Goal: Task Accomplishment & Management: Manage account settings

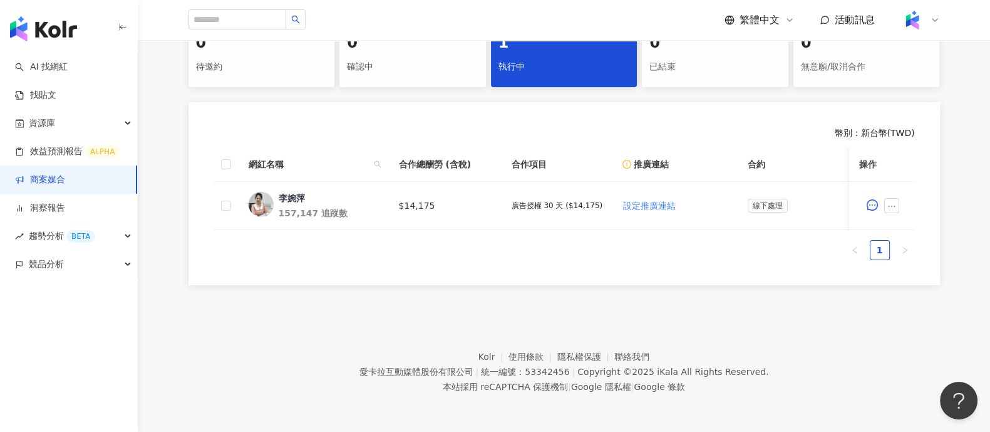
click at [65, 184] on link "商案媒合" at bounding box center [40, 179] width 50 height 13
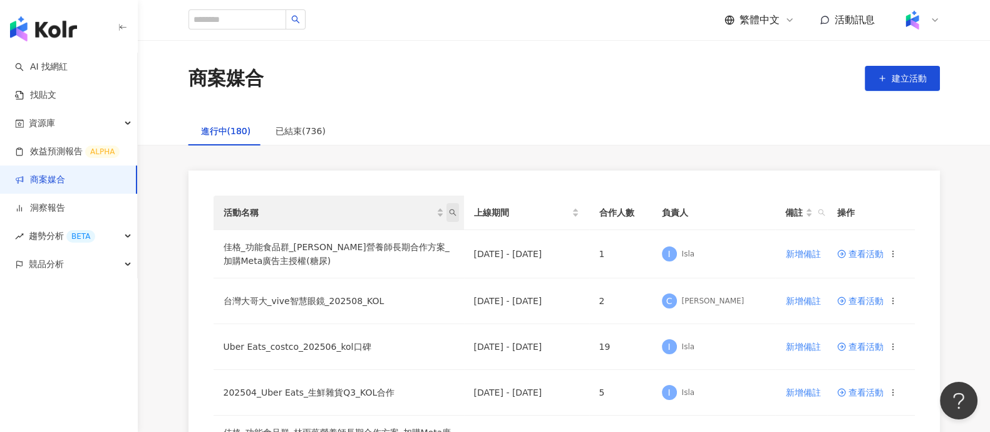
click at [452, 219] on span "活動名稱" at bounding box center [453, 212] width 13 height 19
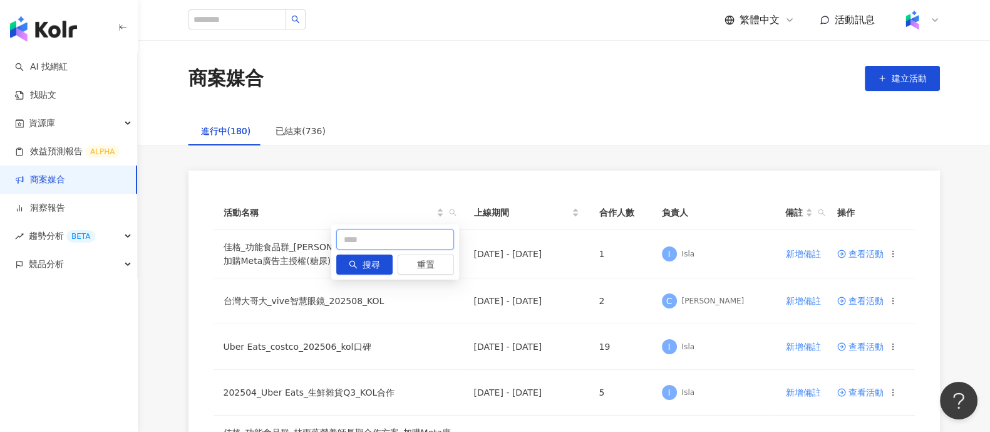
click at [368, 243] on input "text" at bounding box center [395, 239] width 118 height 20
type input "**"
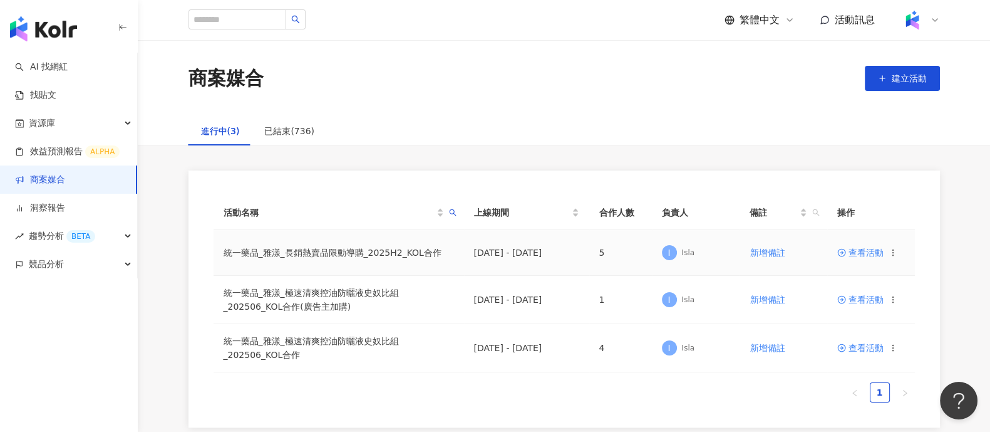
click at [860, 248] on span "查看活動" at bounding box center [860, 252] width 46 height 9
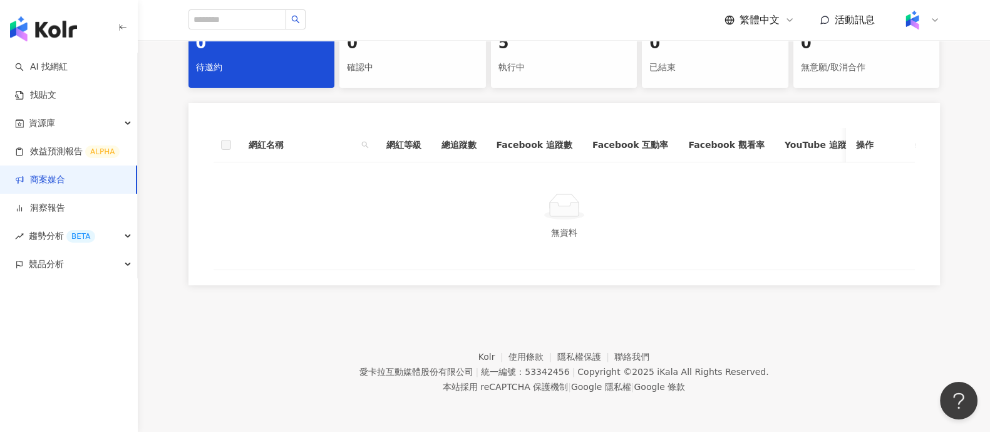
scroll to position [59, 0]
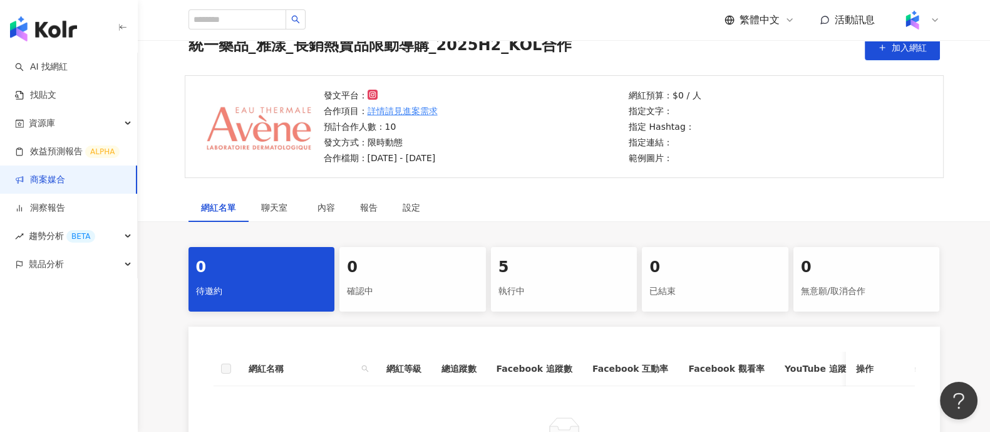
click at [596, 282] on div "執行中" at bounding box center [565, 291] width 132 height 21
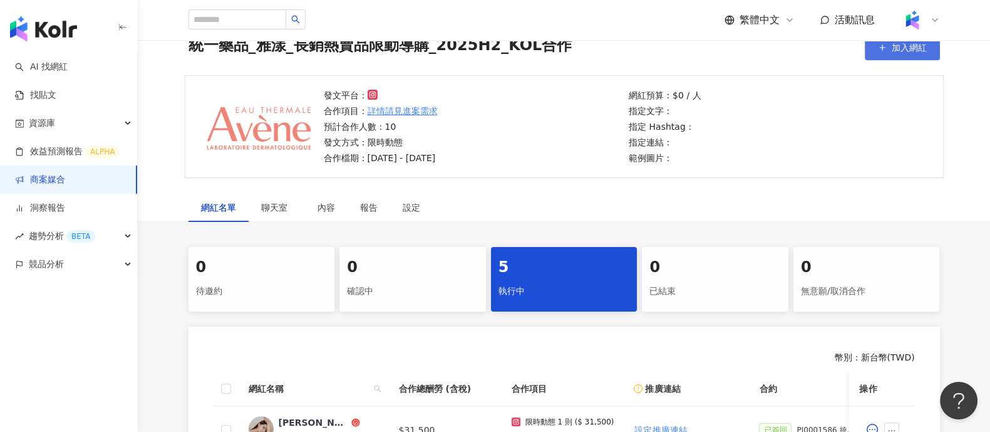
click at [896, 48] on span "加入網紅" at bounding box center [909, 48] width 35 height 10
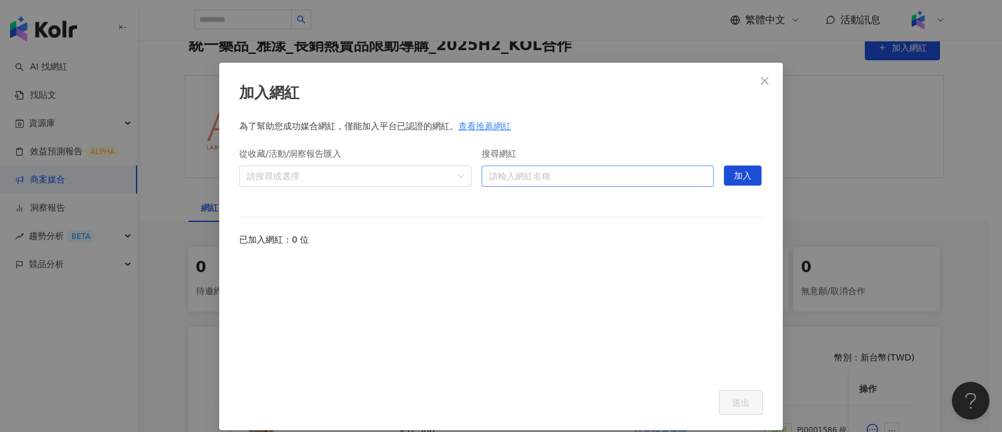
click at [509, 171] on input "搜尋網紅" at bounding box center [597, 176] width 217 height 20
paste input "***"
type input "***"
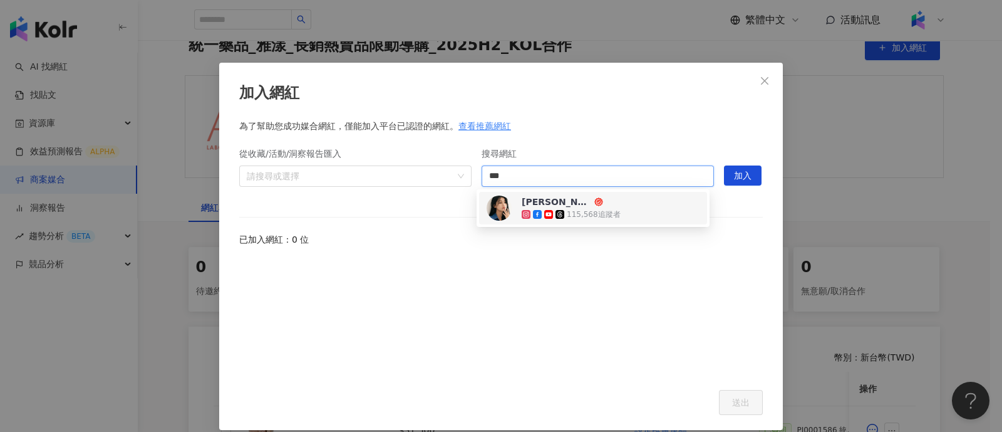
click at [579, 202] on span "[PERSON_NAME]" at bounding box center [562, 201] width 81 height 13
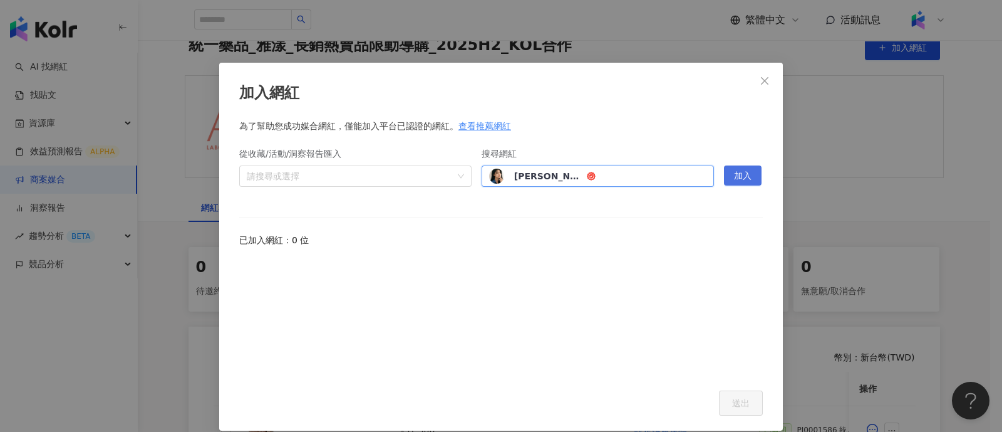
click at [734, 172] on span "加入" at bounding box center [743, 176] width 18 height 20
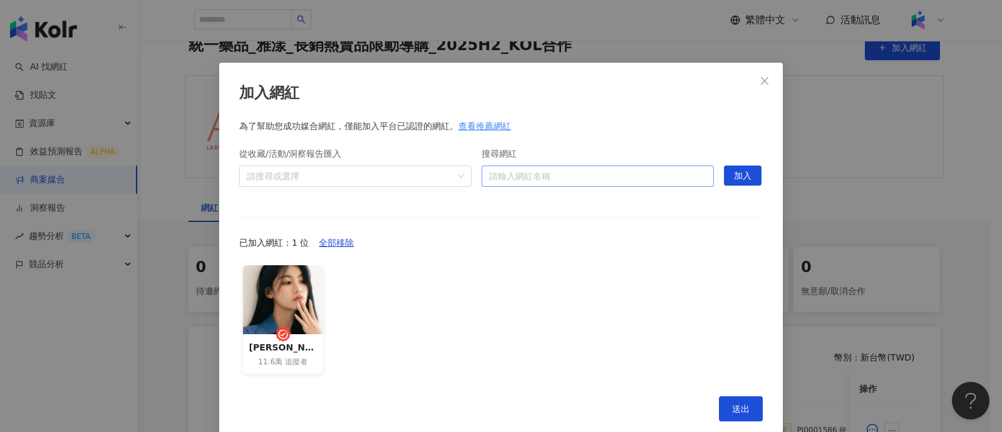
click at [598, 167] on input "搜尋網紅" at bounding box center [597, 176] width 217 height 20
paste input "**********"
type input "**********"
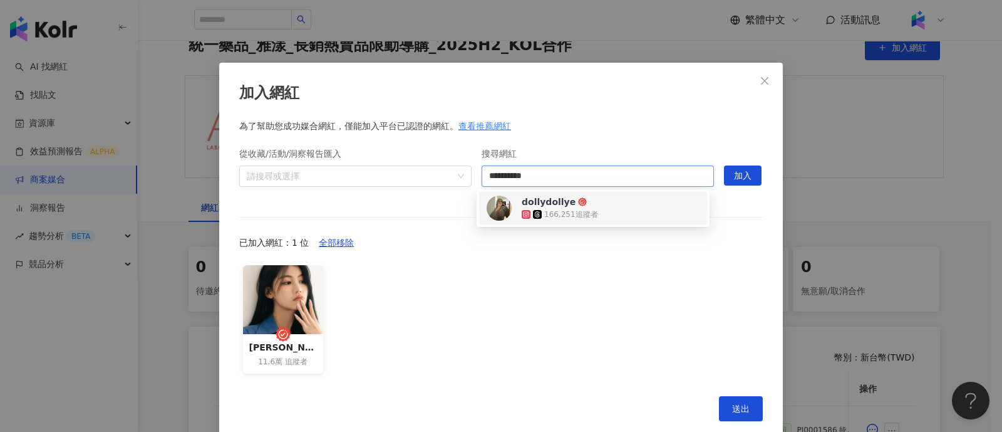
click at [595, 210] on div "166,251 追蹤者" at bounding box center [562, 214] width 81 height 13
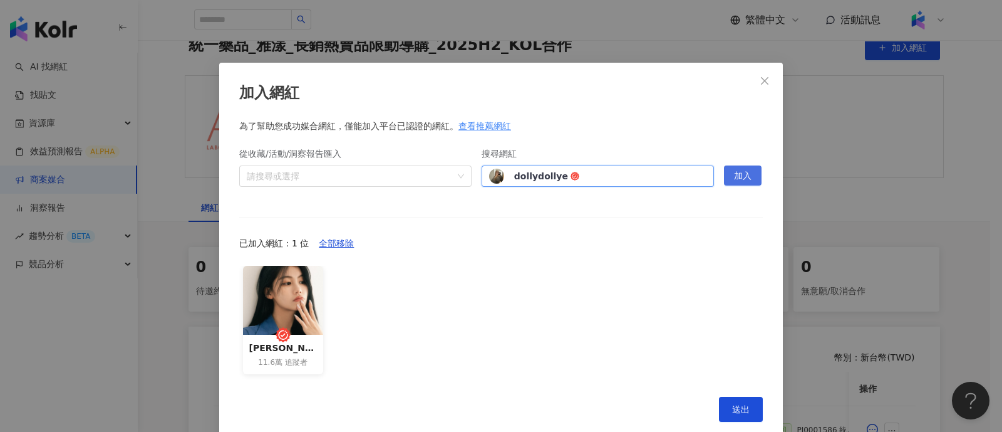
click at [738, 180] on span "加入" at bounding box center [743, 176] width 18 height 20
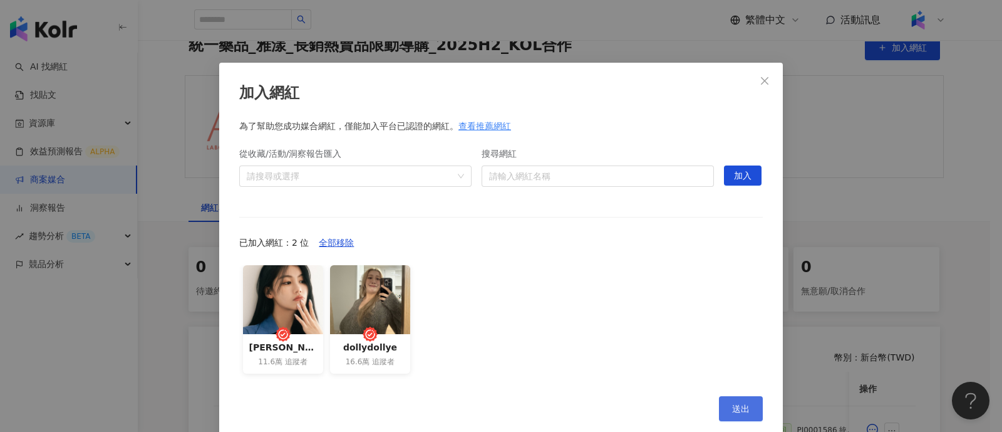
click at [724, 399] on button "送出" at bounding box center [741, 408] width 44 height 25
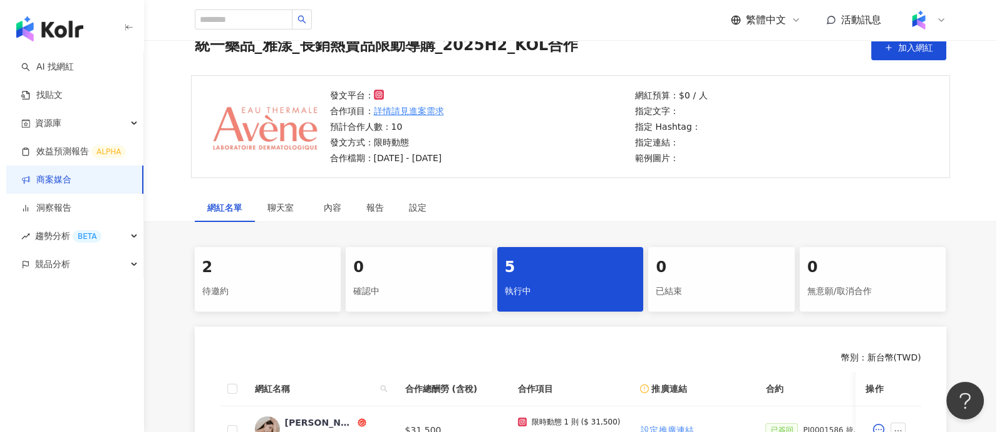
scroll to position [215, 0]
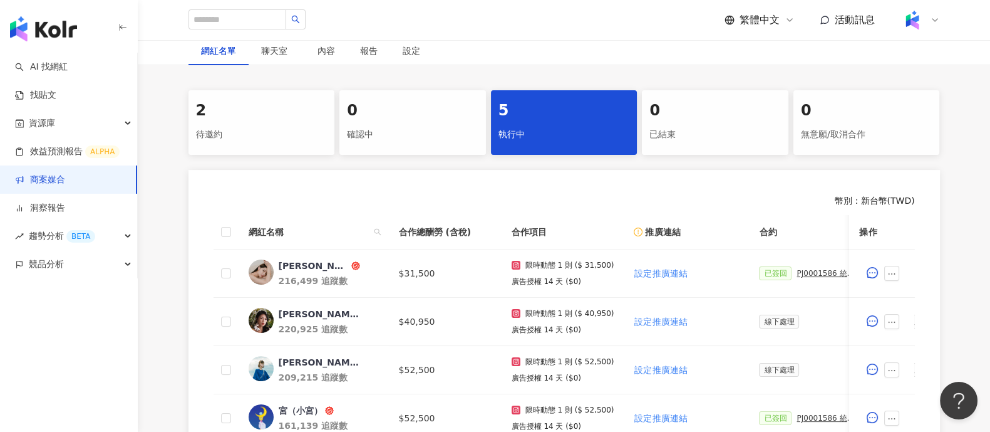
drag, startPoint x: 251, startPoint y: 144, endPoint x: 286, endPoint y: 155, distance: 36.7
click at [251, 143] on div "待邀約" at bounding box center [262, 134] width 132 height 21
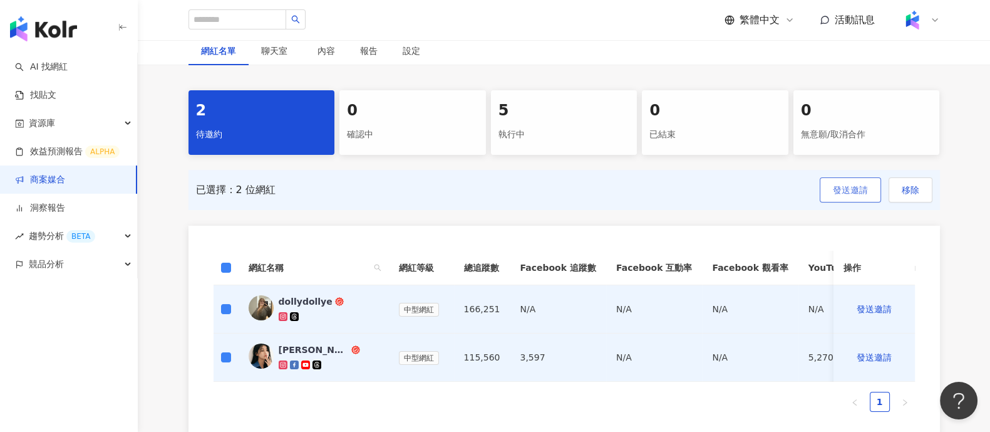
click at [848, 185] on span "發送邀請" at bounding box center [850, 190] width 35 height 10
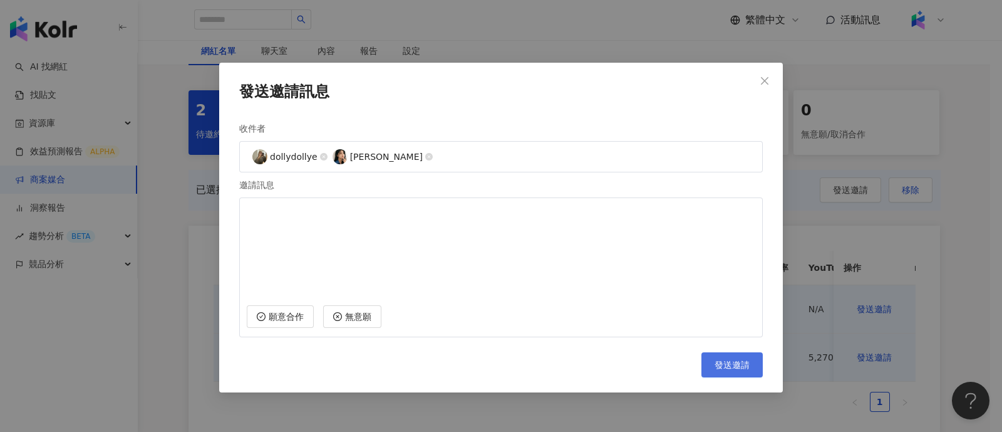
click at [728, 368] on span "發送邀請" at bounding box center [732, 365] width 35 height 10
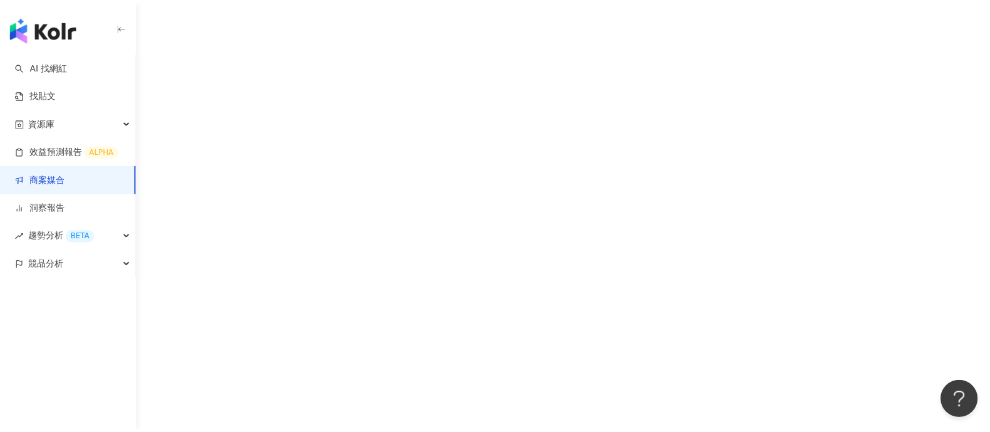
scroll to position [57, 0]
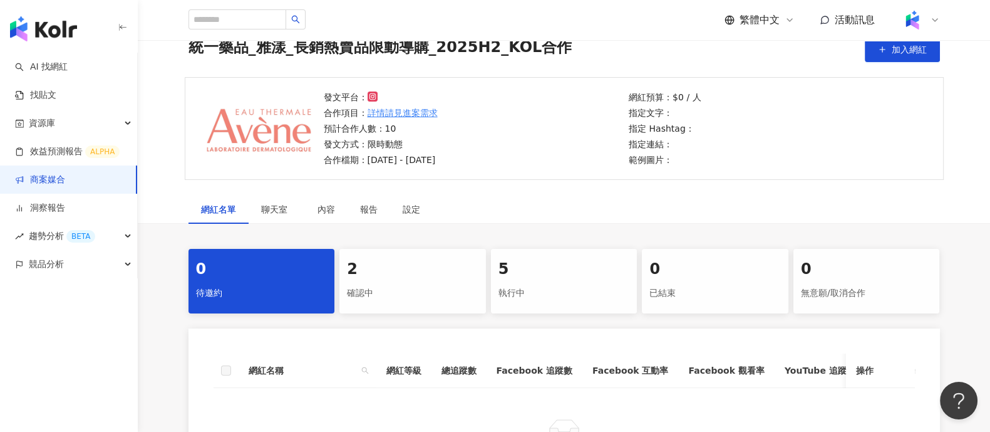
click at [400, 288] on div "確認中" at bounding box center [413, 292] width 132 height 21
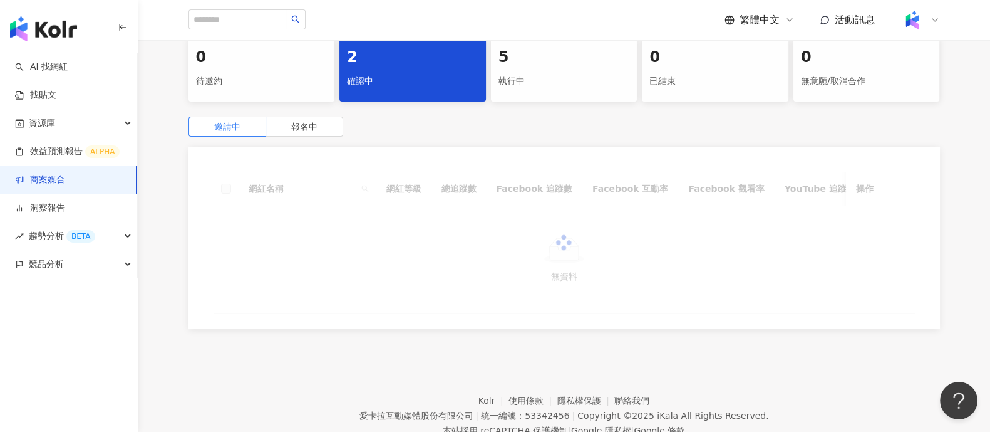
scroll to position [324, 0]
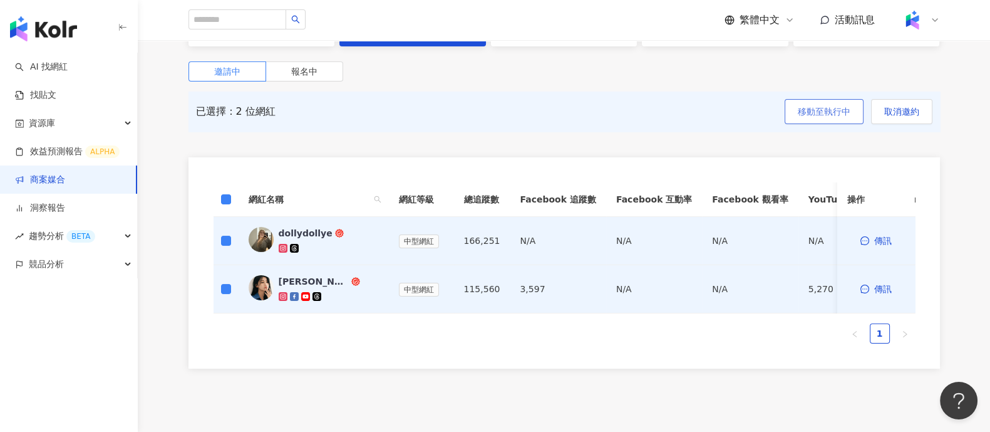
click at [847, 113] on span "移動至執行中" at bounding box center [824, 111] width 53 height 10
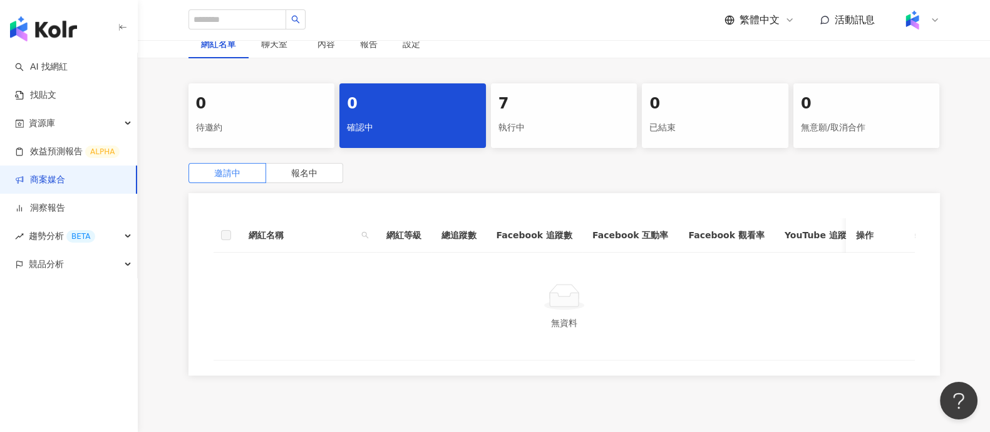
scroll to position [167, 0]
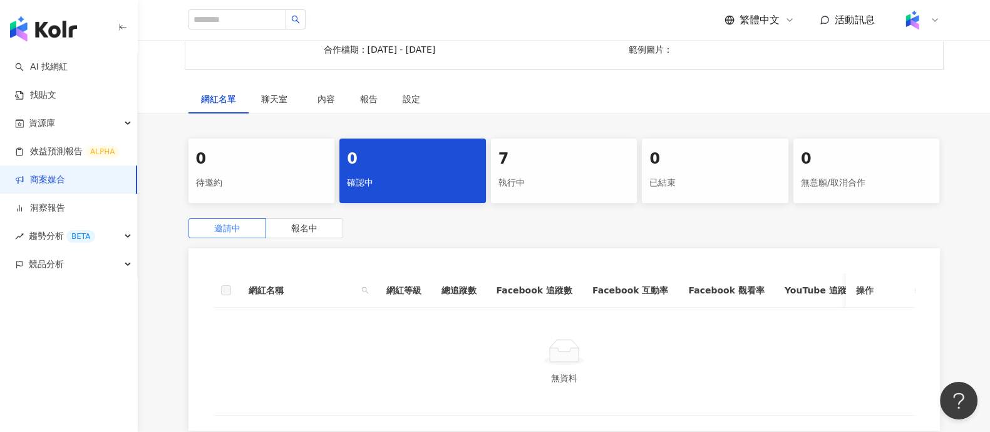
click at [519, 189] on div "執行中" at bounding box center [565, 182] width 132 height 21
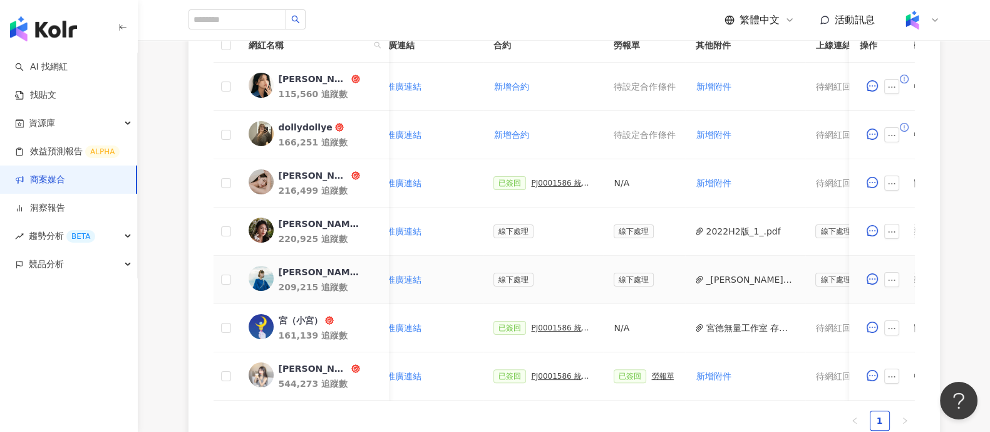
scroll to position [0, 313]
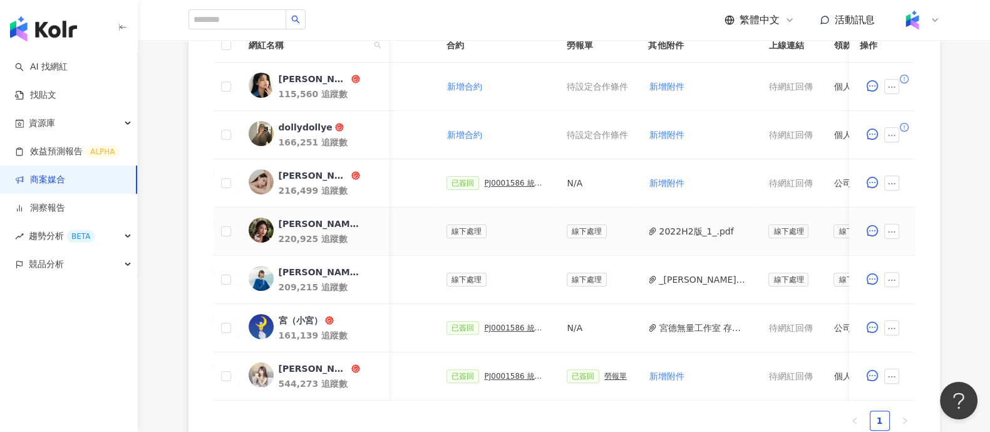
click at [678, 229] on button "2022H2版_1_.pdf" at bounding box center [696, 231] width 75 height 14
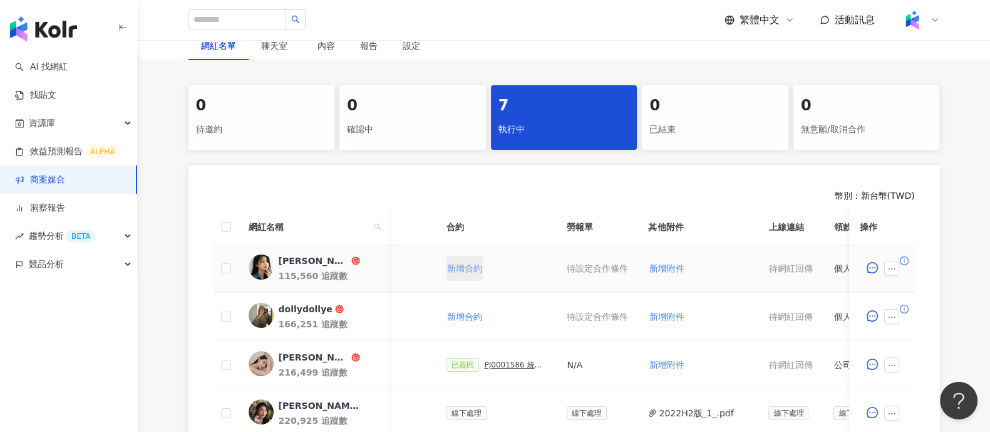
scroll to position [246, 0]
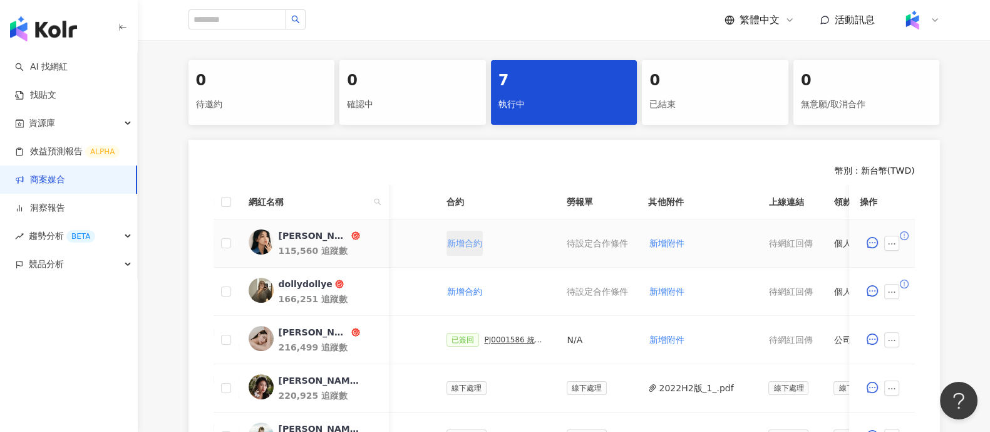
click at [460, 241] on span "新增合約" at bounding box center [464, 243] width 35 height 10
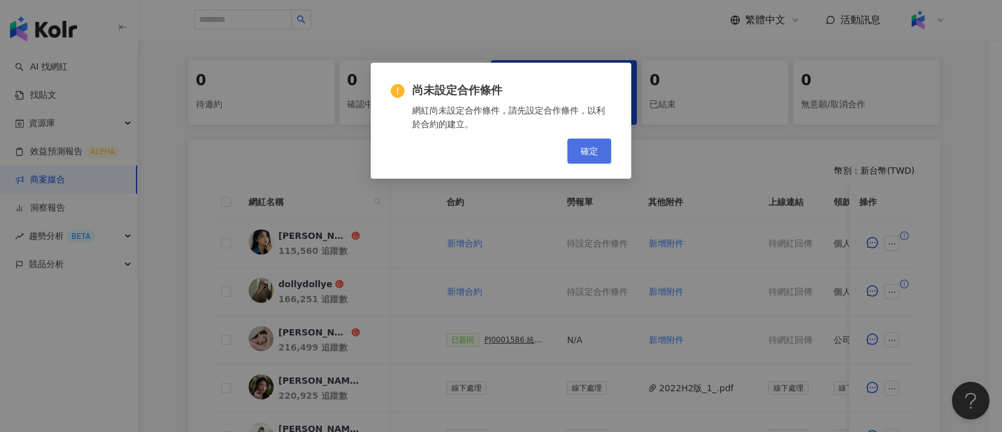
click at [595, 150] on span "確定" at bounding box center [590, 151] width 18 height 10
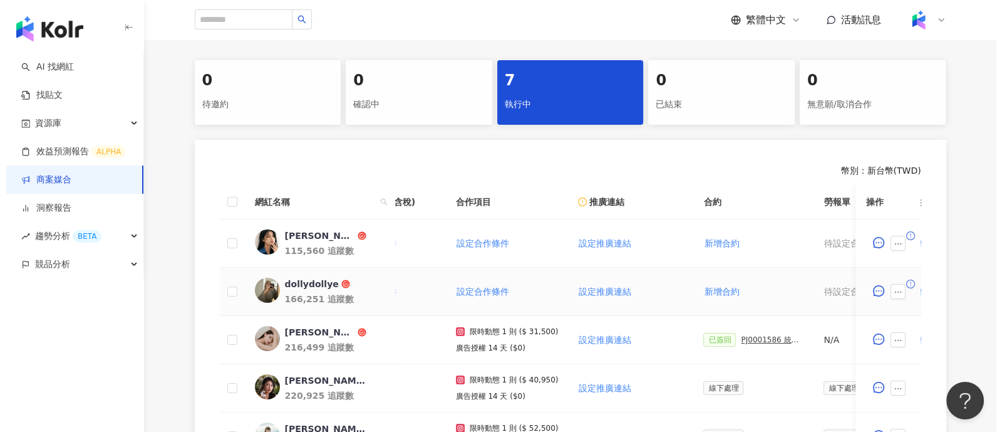
scroll to position [0, 0]
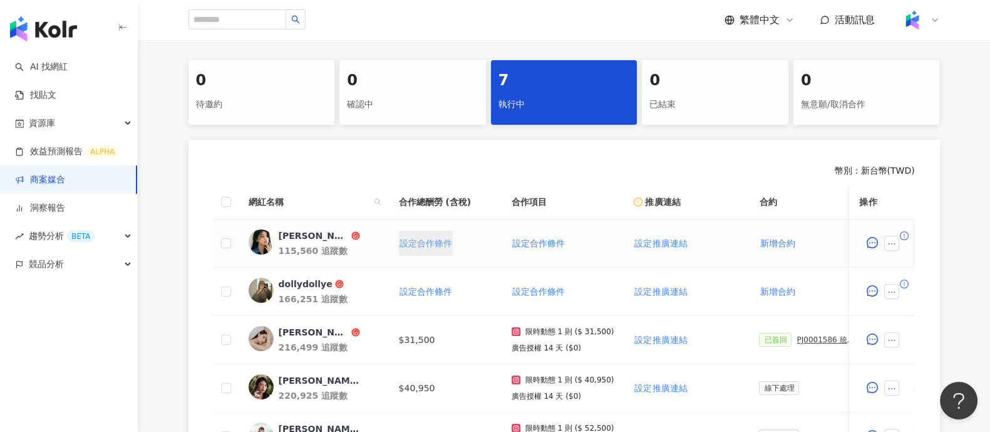
click at [418, 242] on span "設定合作條件" at bounding box center [426, 243] width 53 height 10
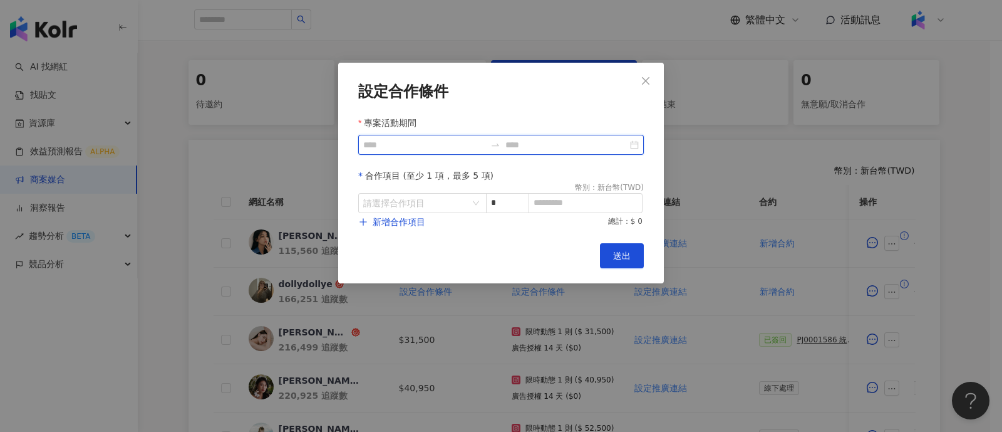
click at [435, 150] on input "專案活動期間" at bounding box center [424, 145] width 122 height 14
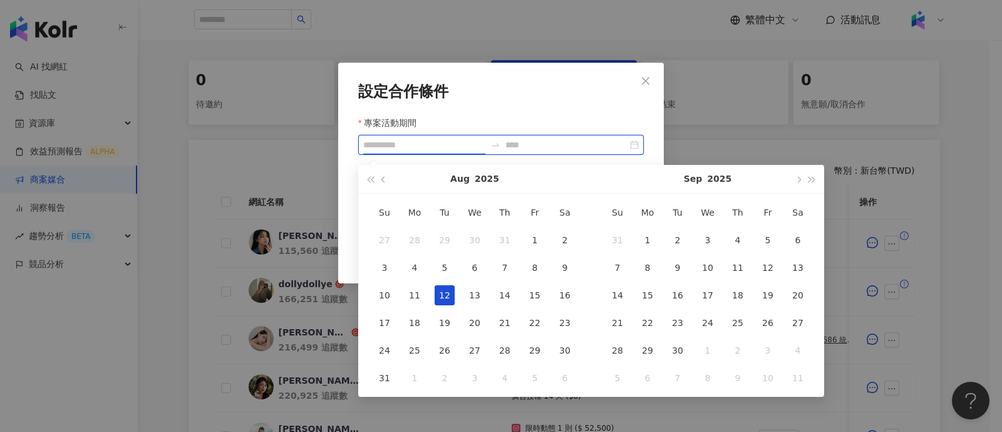
type input "**********"
click at [440, 291] on div "12" at bounding box center [445, 295] width 20 height 20
type input "**********"
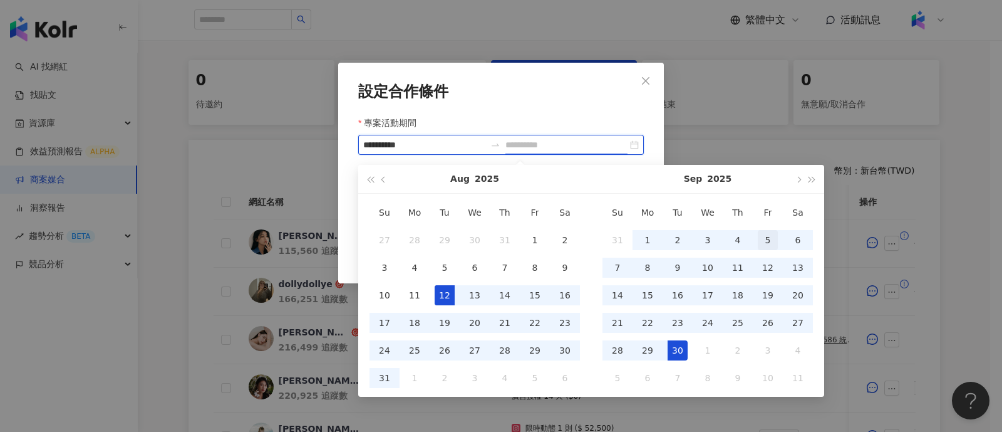
type input "**********"
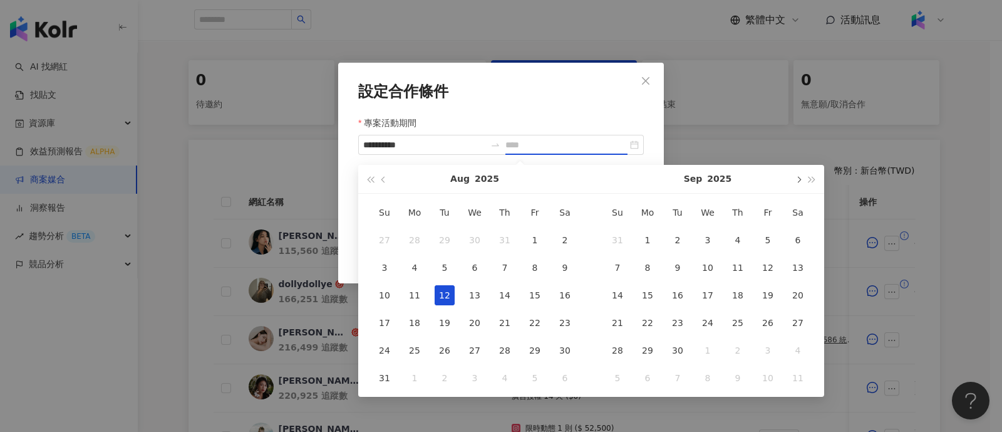
click at [804, 177] on button "button" at bounding box center [798, 179] width 14 height 28
click at [799, 177] on span "button" at bounding box center [798, 179] width 6 height 6
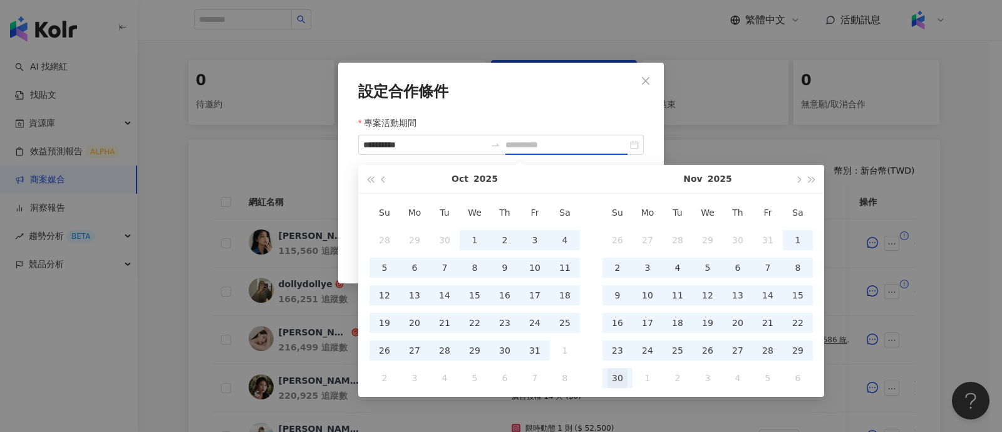
type input "**********"
click at [628, 375] on td "30" at bounding box center [618, 378] width 30 height 28
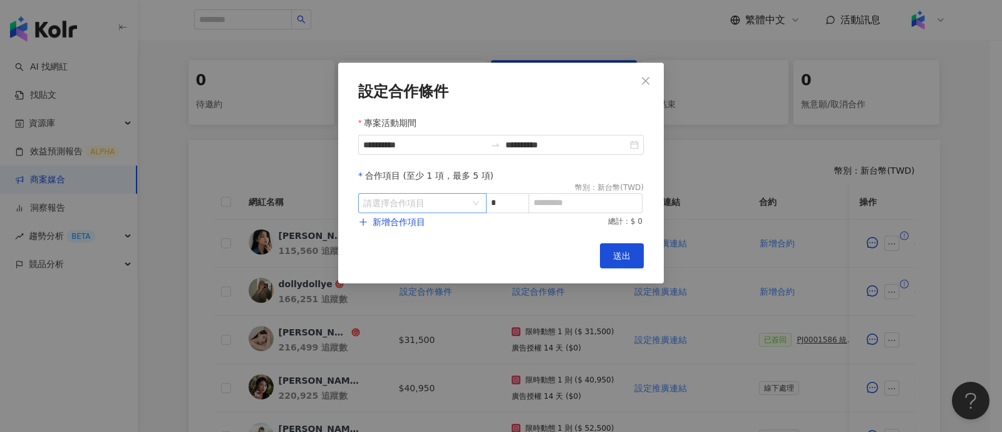
click at [418, 198] on input "search" at bounding box center [415, 203] width 105 height 19
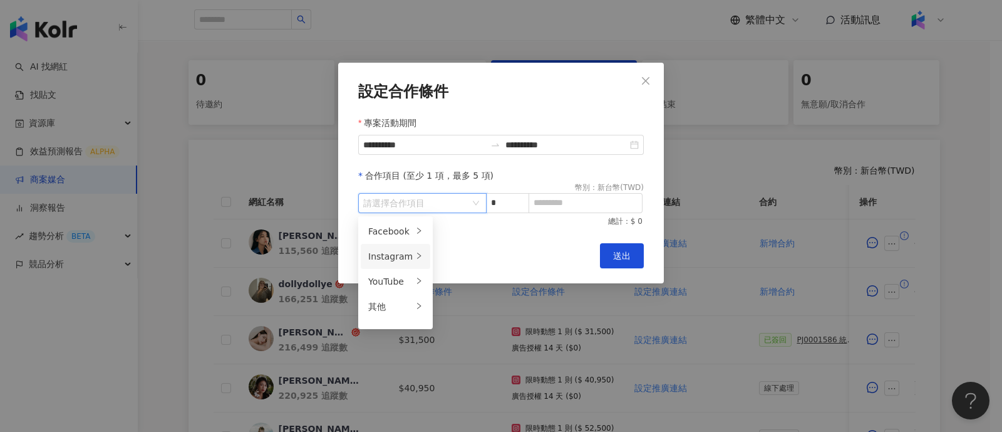
click at [398, 252] on div "Instagram" at bounding box center [390, 256] width 44 height 14
click at [462, 301] on span "限時動態" at bounding box center [460, 306] width 35 height 10
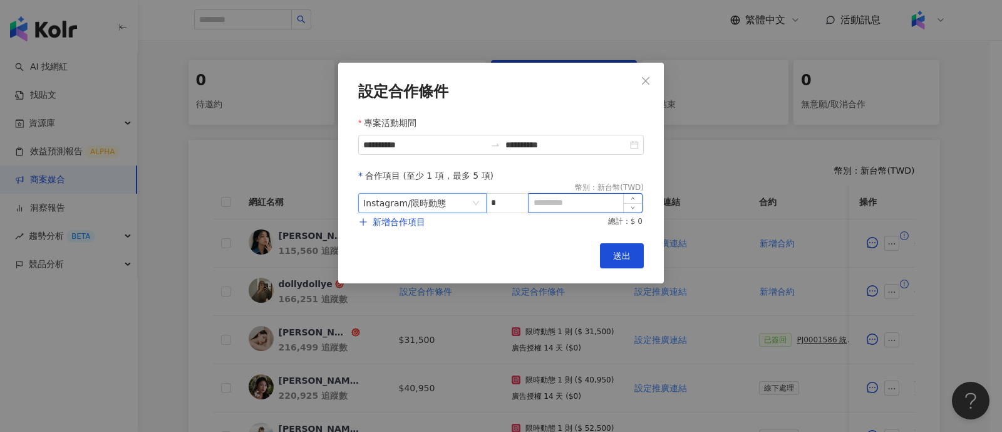
click at [547, 206] on input at bounding box center [585, 203] width 113 height 19
paste input "*****"
type input "*****"
click at [415, 220] on span "新增合作項目" at bounding box center [399, 222] width 53 height 10
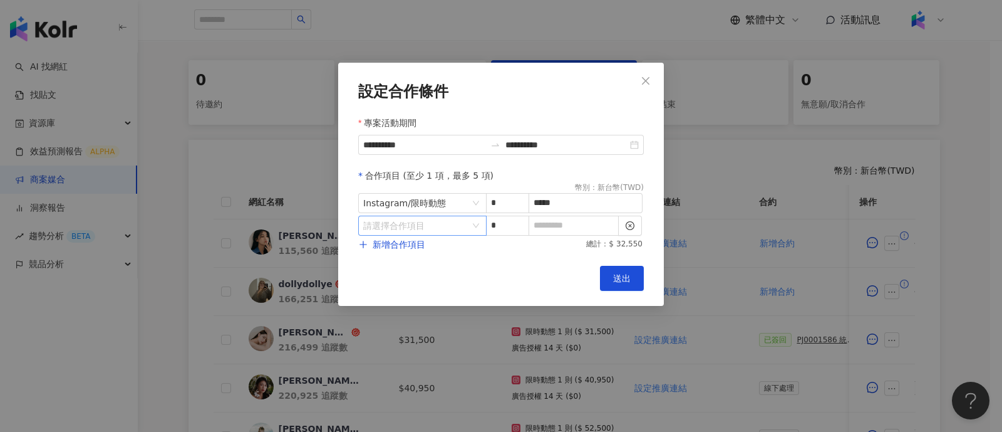
click at [420, 225] on input "search" at bounding box center [415, 225] width 105 height 19
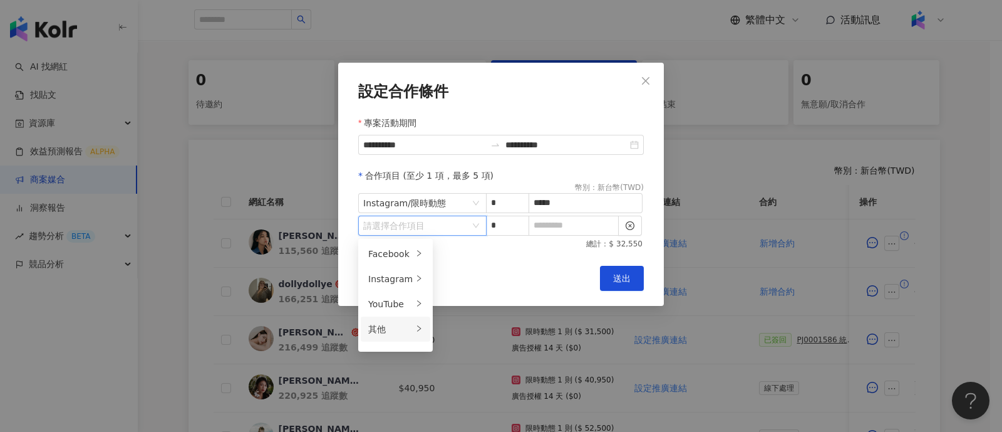
click at [400, 329] on div "其他" at bounding box center [390, 329] width 44 height 14
click at [462, 249] on div "廣告授權" at bounding box center [462, 254] width 39 height 14
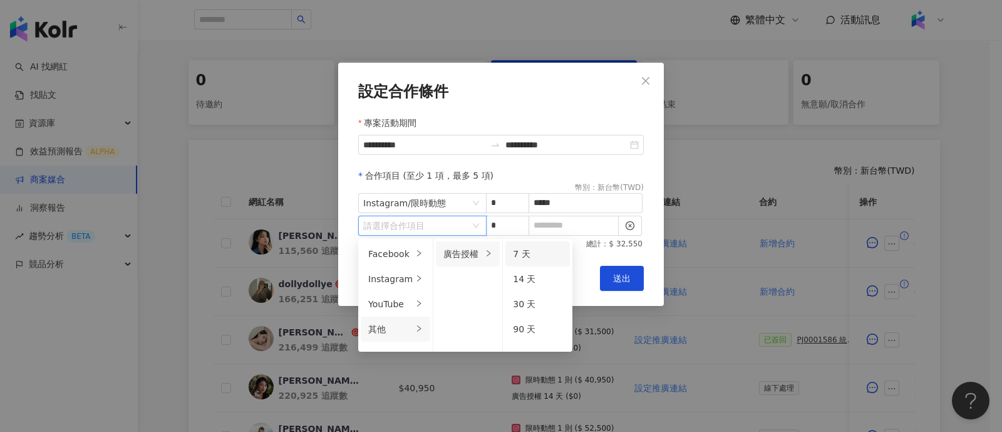
click at [520, 257] on span "7 天" at bounding box center [521, 254] width 17 height 10
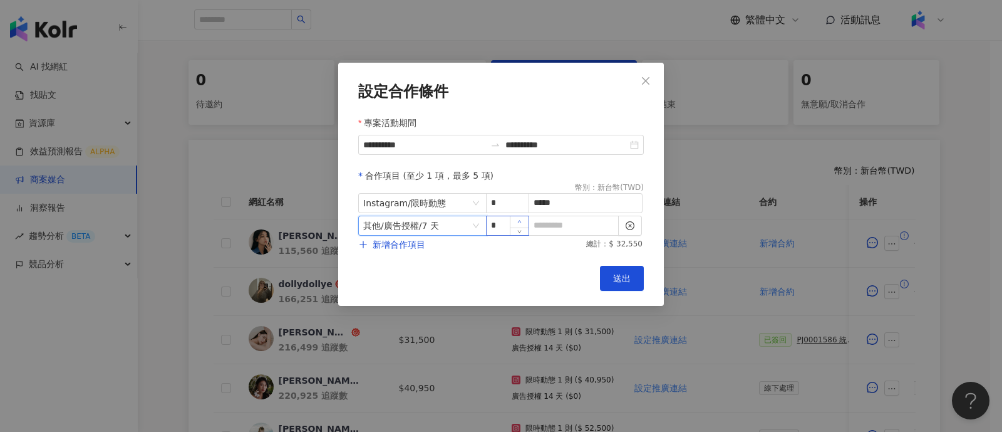
click at [519, 222] on icon "up" at bounding box center [519, 221] width 4 height 4
click at [502, 226] on input "*" at bounding box center [507, 225] width 41 height 19
click at [457, 227] on span "其他 / 廣告授權 / 7 天" at bounding box center [422, 225] width 118 height 19
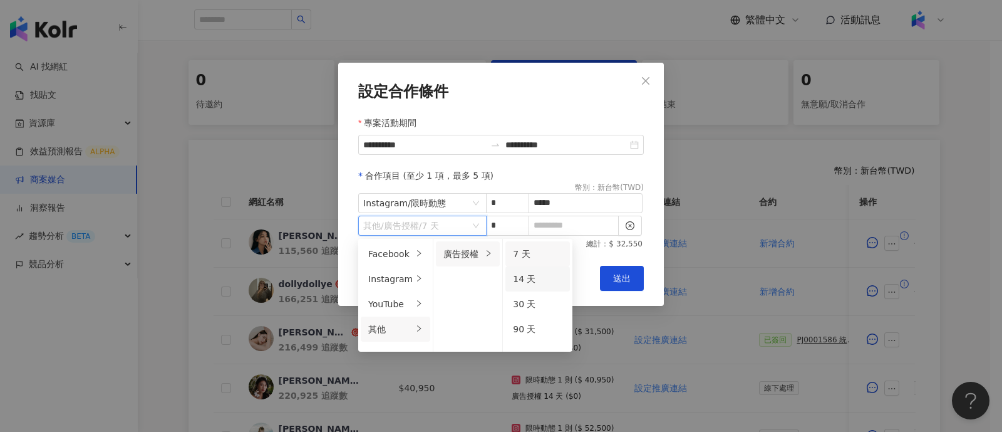
click at [528, 280] on span "14 天" at bounding box center [524, 279] width 23 height 10
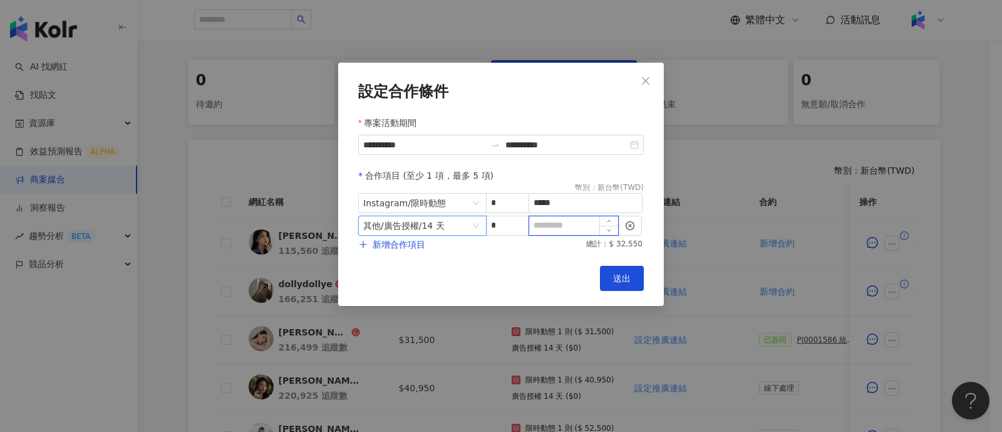
click at [569, 217] on input at bounding box center [573, 225] width 89 height 19
type input "*"
click at [514, 271] on div "Cancel 送出" at bounding box center [501, 278] width 286 height 25
click at [617, 278] on span "送出" at bounding box center [622, 278] width 18 height 10
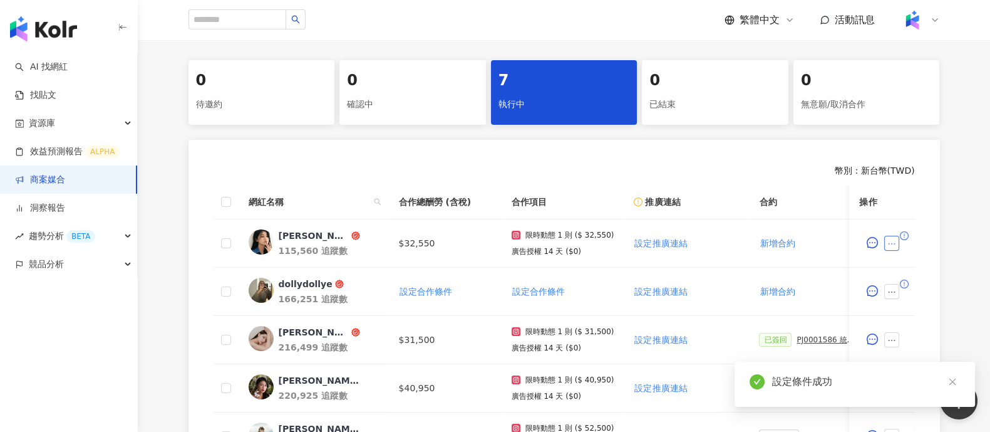
click at [895, 245] on icon "ellipsis" at bounding box center [892, 243] width 9 height 9
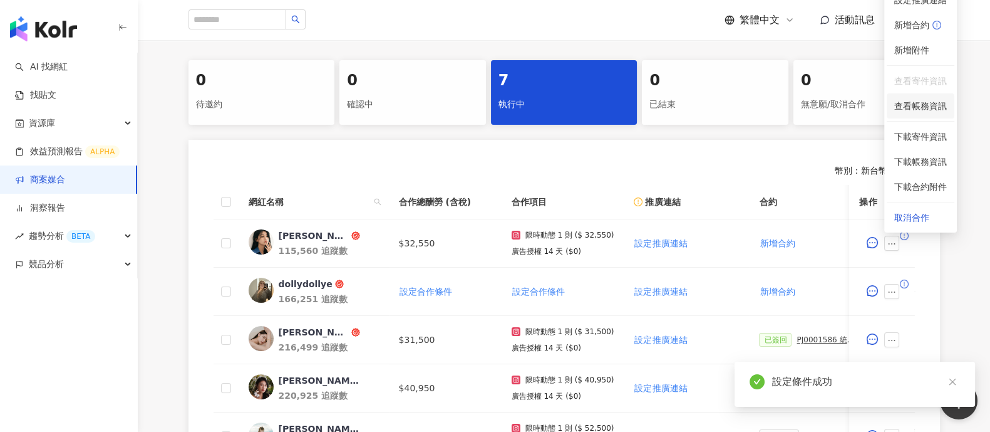
click at [928, 105] on span "查看帳務資訊" at bounding box center [920, 106] width 53 height 14
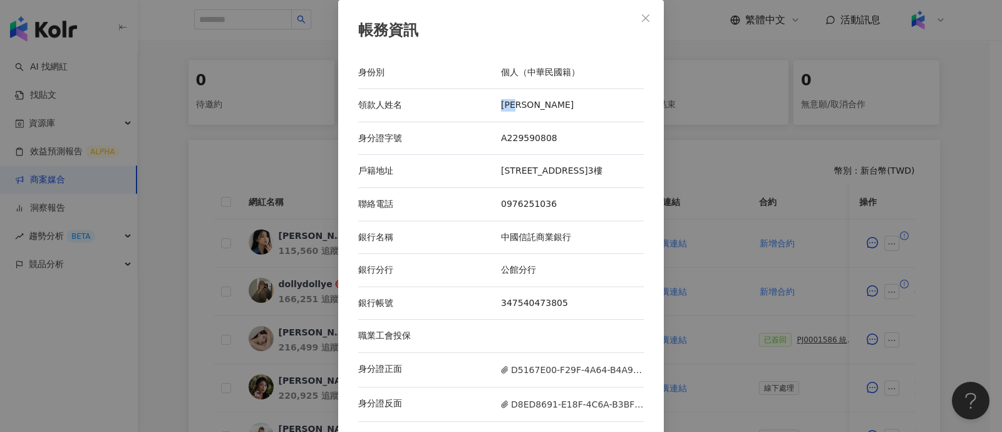
drag, startPoint x: 497, startPoint y: 103, endPoint x: 526, endPoint y: 108, distance: 30.0
click at [526, 108] on div "[PERSON_NAME]" at bounding box center [572, 105] width 143 height 13
click at [710, 160] on div "帳務資訊 身份別 個人（中華民國籍） 領款人姓名 [PERSON_NAME] 身分證字號 A229590808 戶籍地址 [STREET_ADDRESS]3樓…" at bounding box center [501, 216] width 1002 height 432
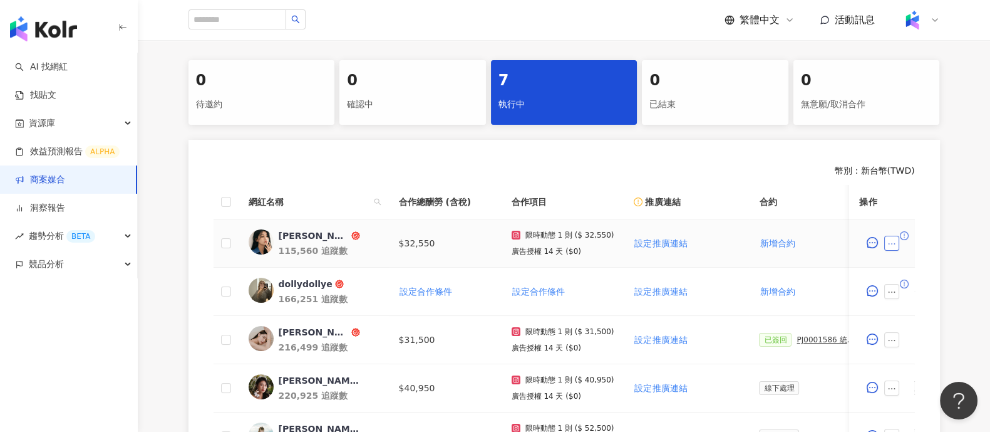
click at [891, 242] on icon "ellipsis" at bounding box center [892, 243] width 9 height 9
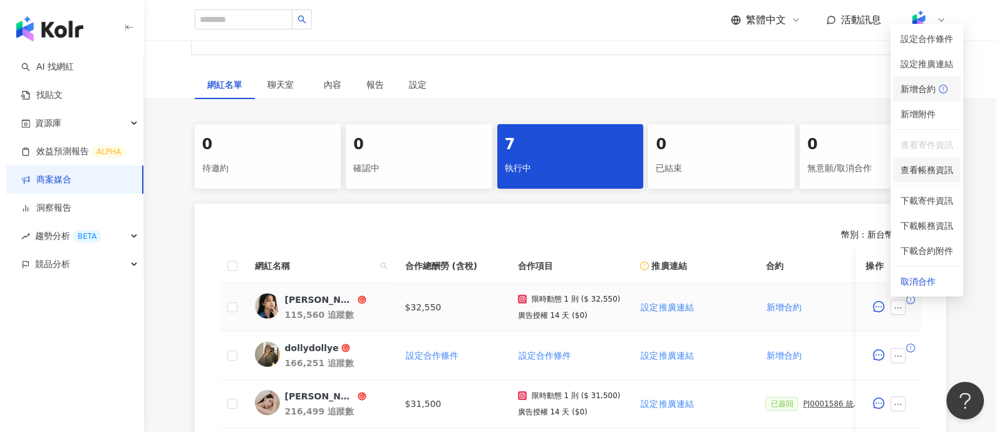
scroll to position [167, 0]
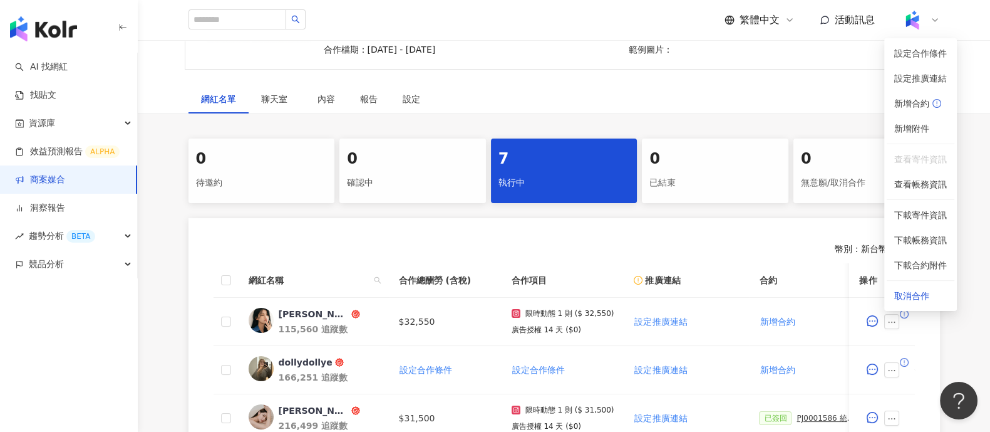
click at [623, 247] on div "幣別 ： 新台幣 ( TWD )" at bounding box center [565, 249] width 702 height 13
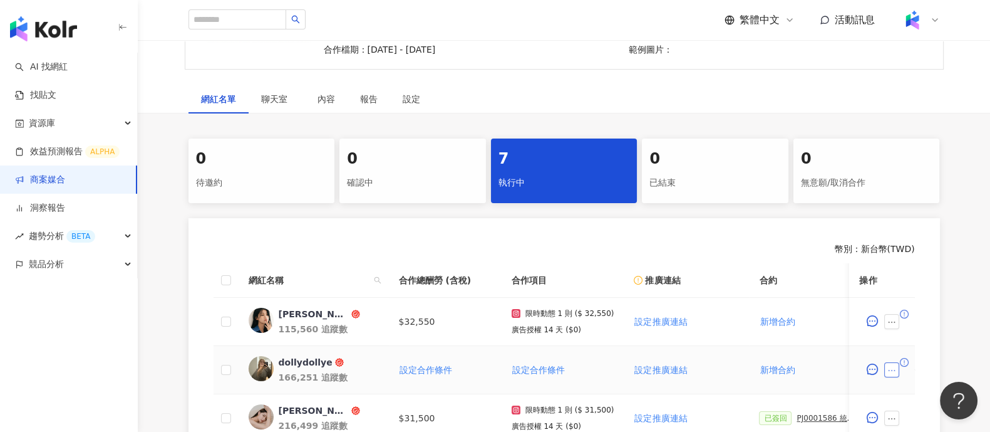
click at [895, 366] on icon "ellipsis" at bounding box center [892, 370] width 9 height 9
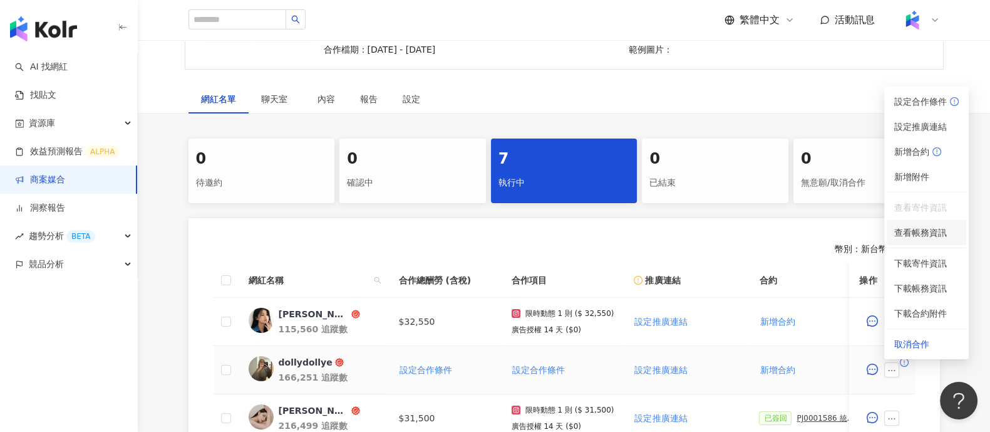
click at [927, 232] on span "查看帳務資訊" at bounding box center [926, 232] width 65 height 14
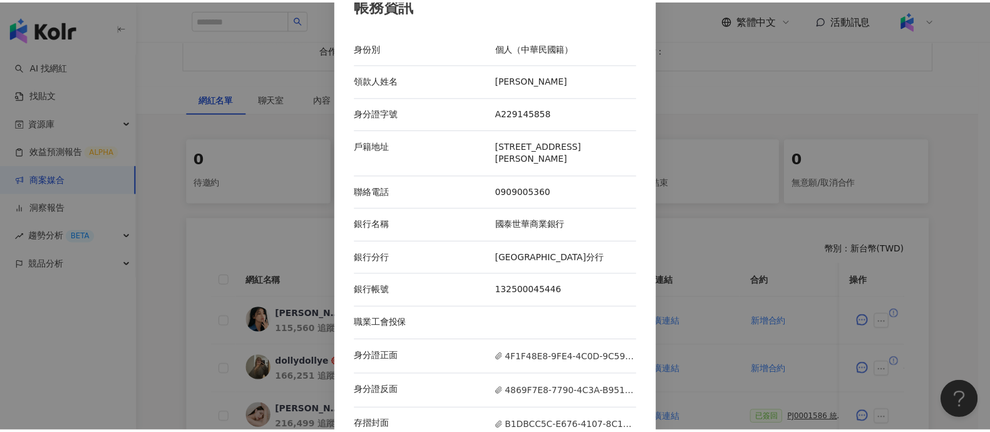
scroll to position [38, 0]
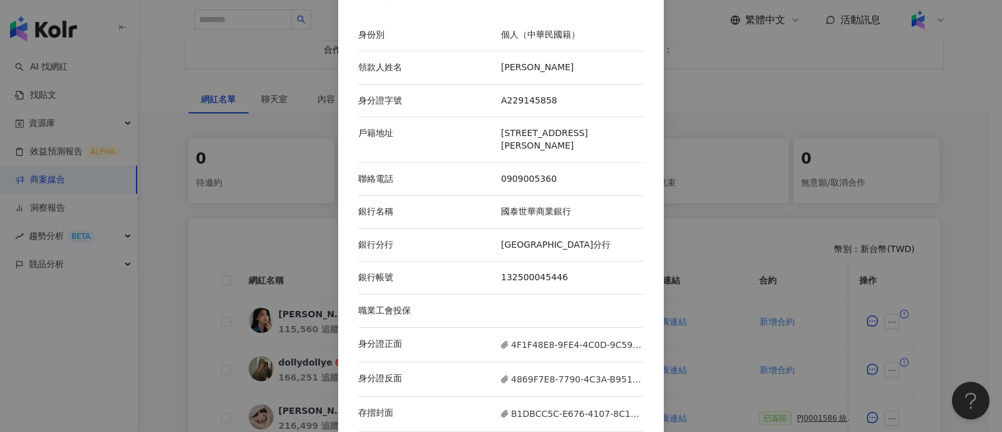
click at [187, 220] on div "帳務資訊 身份別 個人（中華民國籍） 領款人姓名 [PERSON_NAME] 身分證字號 A229145858 戶籍地址 [STREET_ADDRESS][P…" at bounding box center [501, 216] width 1002 height 432
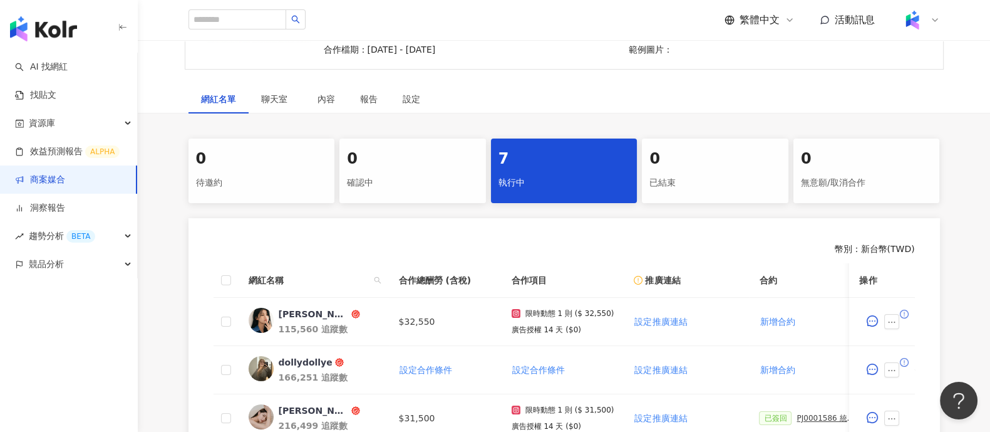
click at [65, 177] on link "商案媒合" at bounding box center [40, 179] width 50 height 13
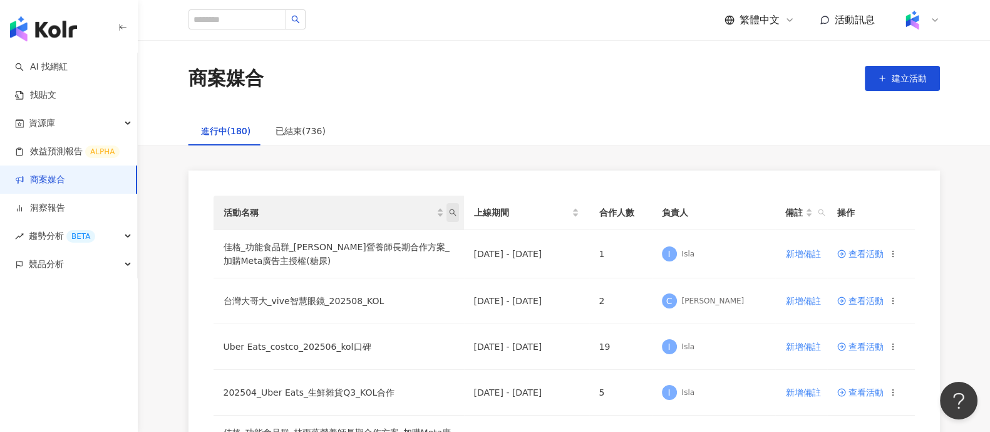
click at [452, 216] on span "活動名稱" at bounding box center [453, 212] width 13 height 19
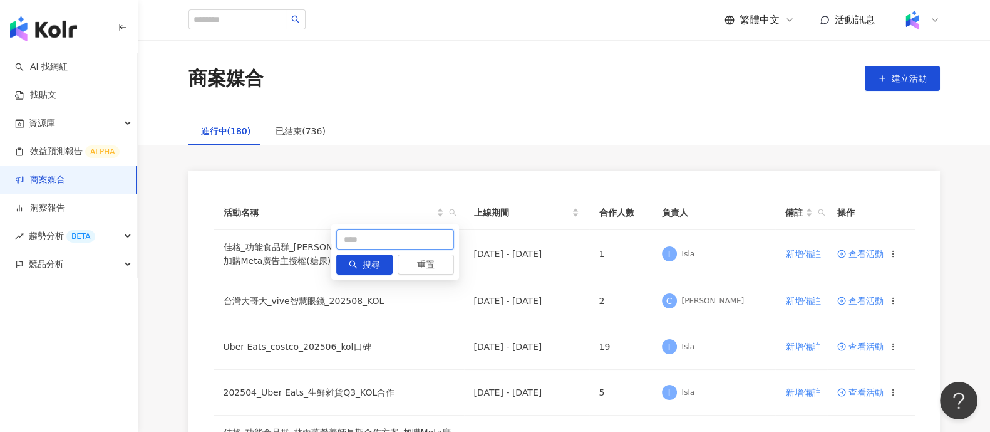
click at [350, 239] on input "text" at bounding box center [395, 239] width 118 height 20
type input "****"
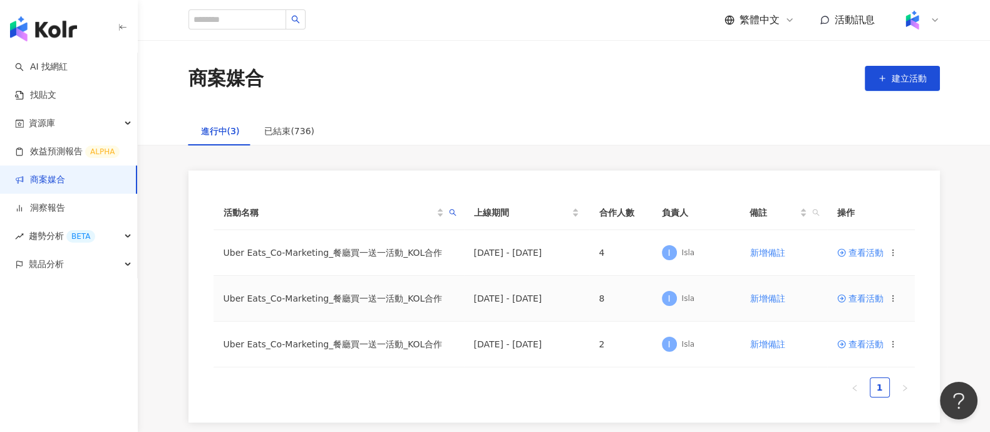
click at [879, 297] on span "查看活動" at bounding box center [860, 298] width 46 height 9
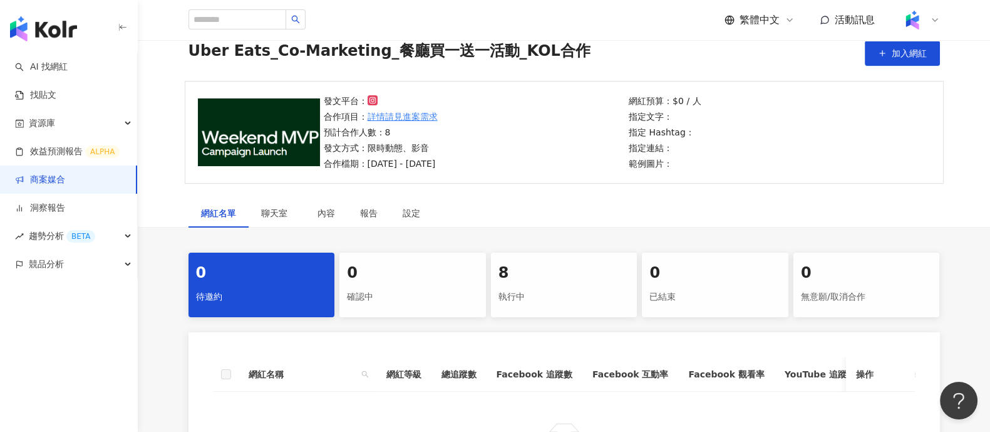
scroll to position [78, 0]
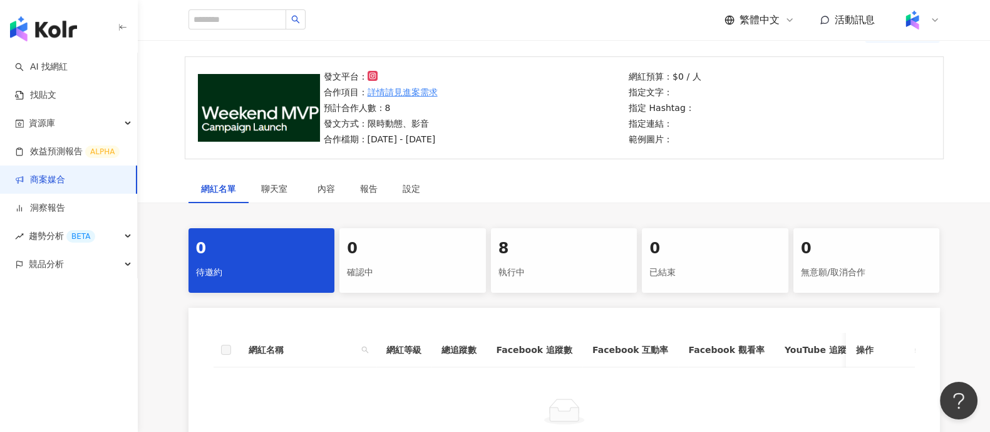
click at [537, 259] on div "8 執行中" at bounding box center [564, 260] width 147 height 65
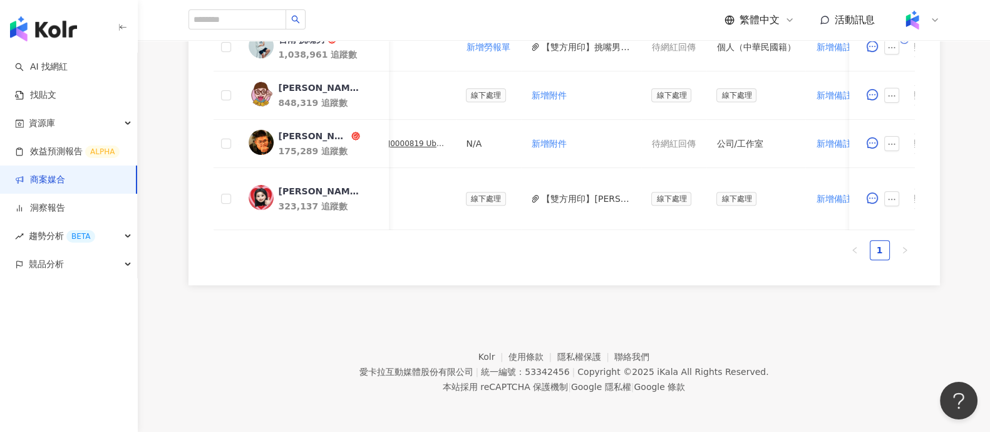
scroll to position [0, 516]
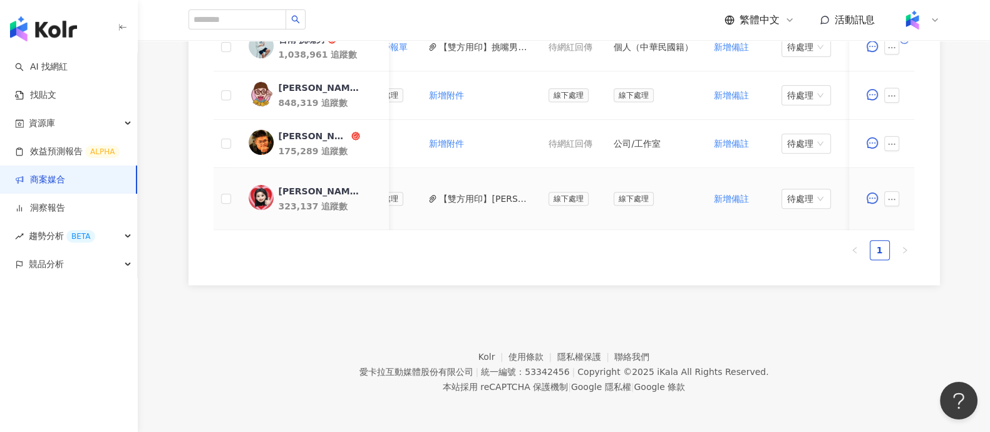
click at [460, 192] on button "【雙方用印】[PERSON_NAME](委刊單)_PJ0000819 Uber Eats_Co-Marketing_餐廳買一送一活動_KOL合作.pdf" at bounding box center [484, 199] width 90 height 14
